Goal: Information Seeking & Learning: Learn about a topic

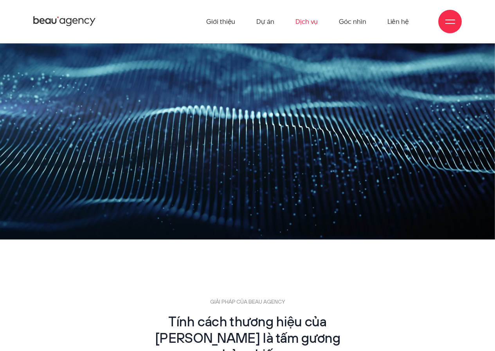
scroll to position [900, 0]
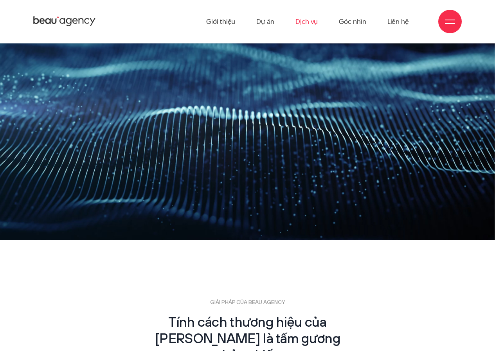
click at [308, 20] on link "Dịch vụ" at bounding box center [306, 21] width 22 height 43
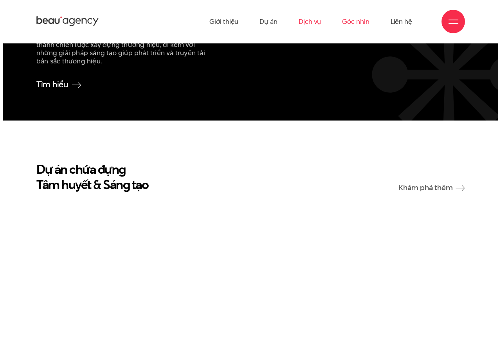
scroll to position [1683, 0]
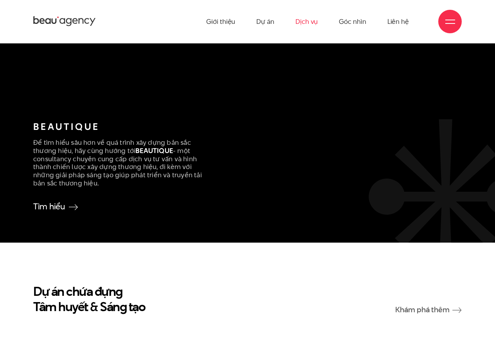
click at [439, 18] on div at bounding box center [449, 21] width 23 height 23
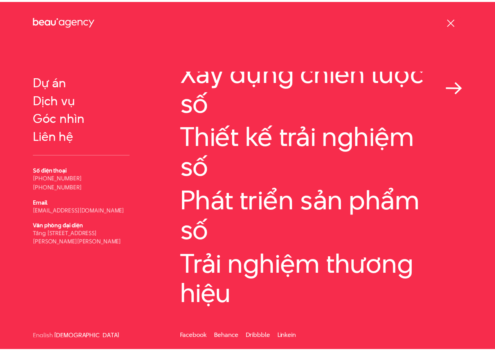
scroll to position [40, 0]
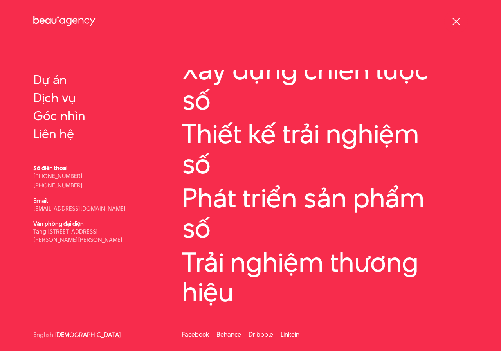
click at [455, 19] on div at bounding box center [456, 22] width 10 height 10
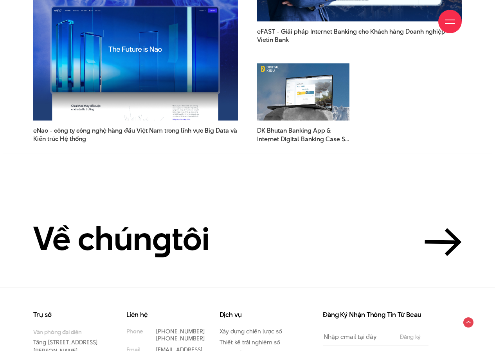
scroll to position [2223, 0]
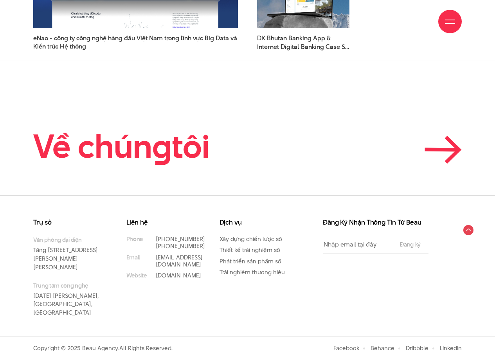
click at [449, 153] on icon at bounding box center [443, 150] width 37 height 28
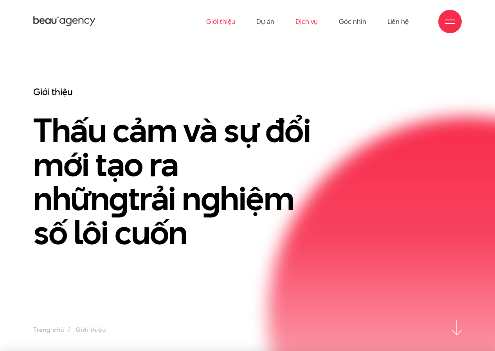
click at [309, 20] on link "Dịch vụ" at bounding box center [306, 21] width 22 height 43
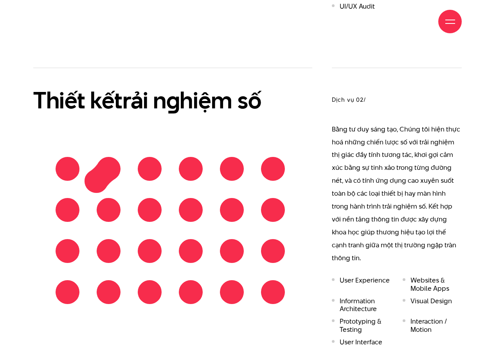
scroll to position [939, 0]
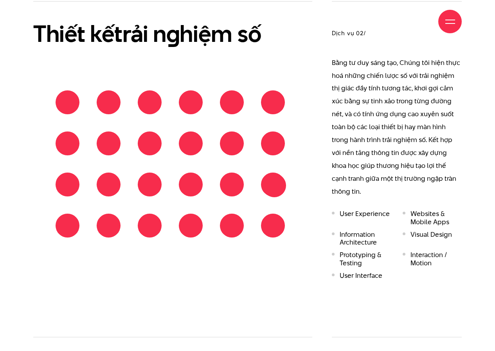
click at [274, 186] on div at bounding box center [170, 164] width 247 height 164
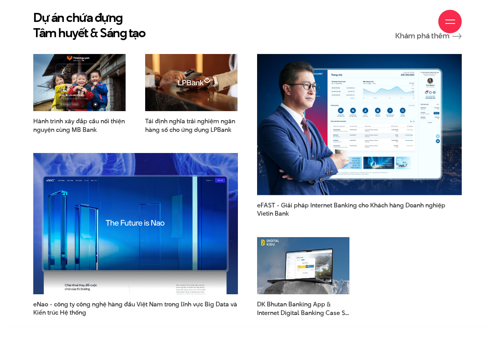
scroll to position [2113, 0]
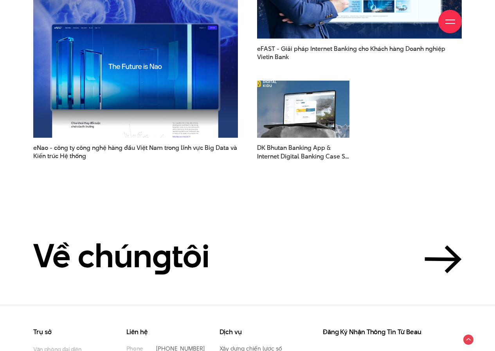
click at [318, 105] on img at bounding box center [303, 109] width 102 height 63
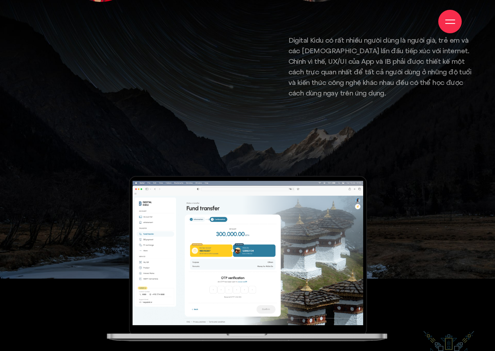
scroll to position [2504, 0]
